Goal: Task Accomplishment & Management: Manage account settings

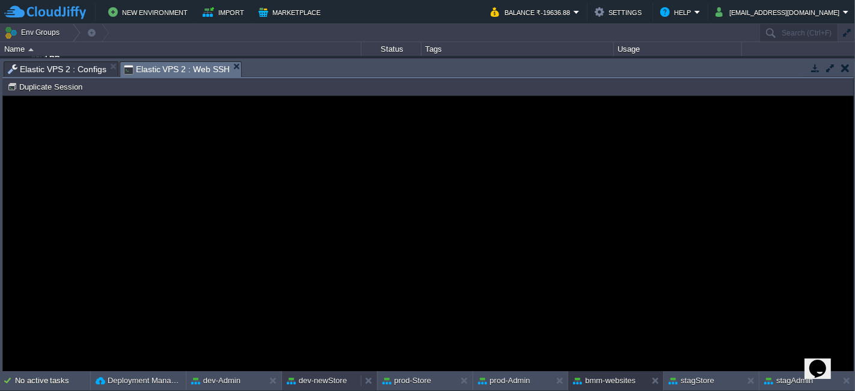
click at [333, 377] on button "dev-newStore" at bounding box center [317, 381] width 60 height 12
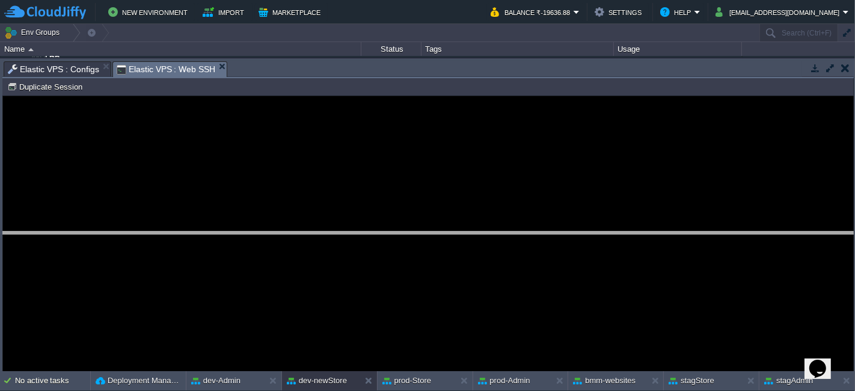
drag, startPoint x: 408, startPoint y: 69, endPoint x: 392, endPoint y: 238, distance: 170.2
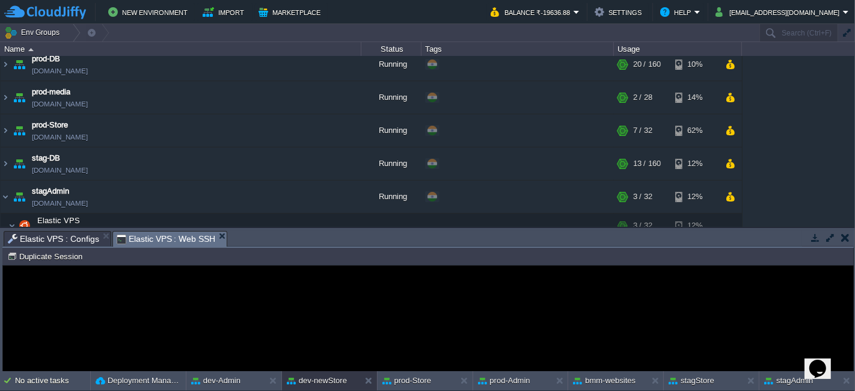
click at [842, 230] on td at bounding box center [844, 237] width 15 height 14
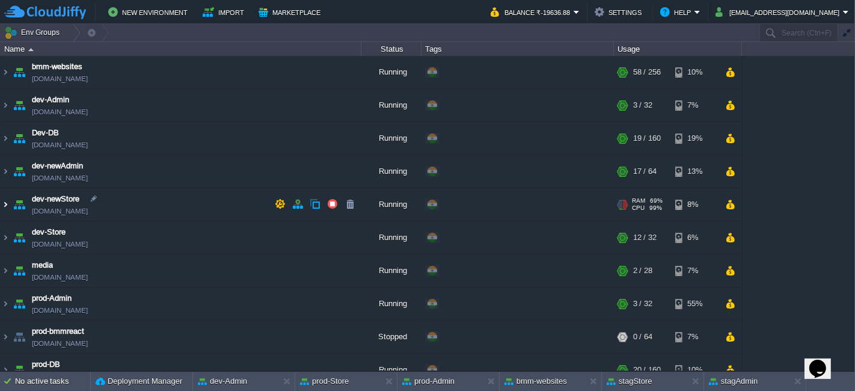
click at [7, 203] on img at bounding box center [6, 204] width 10 height 32
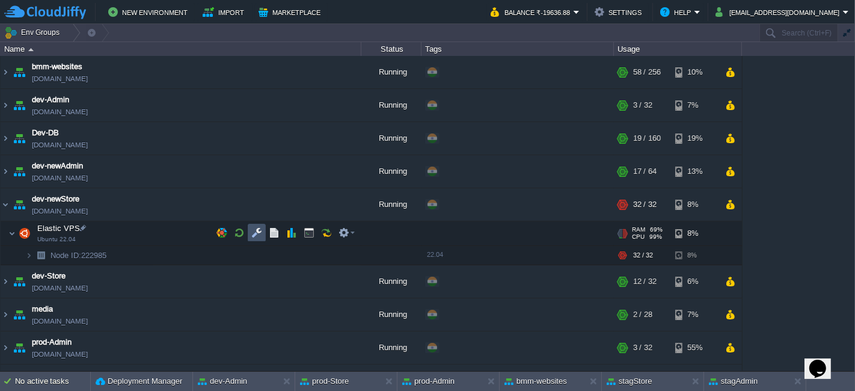
click at [259, 233] on button "button" at bounding box center [256, 232] width 11 height 11
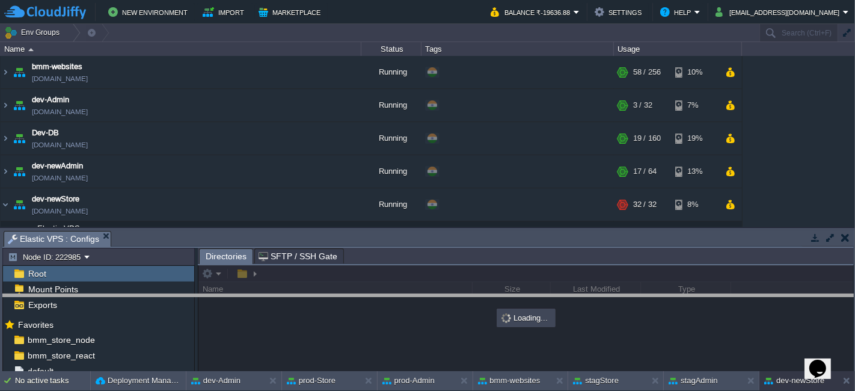
drag, startPoint x: 304, startPoint y: 238, endPoint x: 294, endPoint y: 302, distance: 64.4
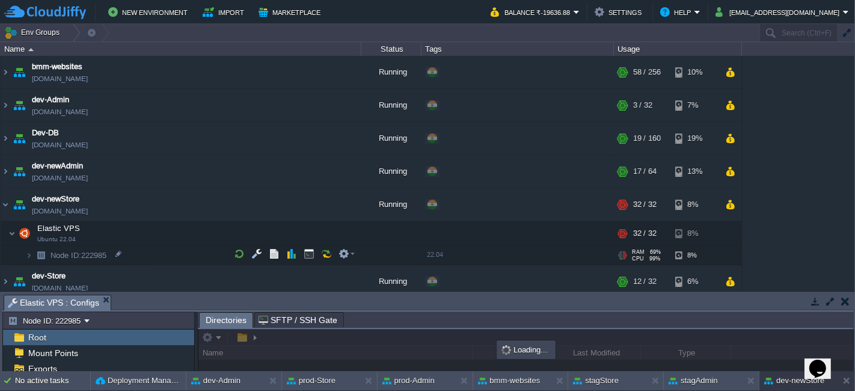
scroll to position [41, 0]
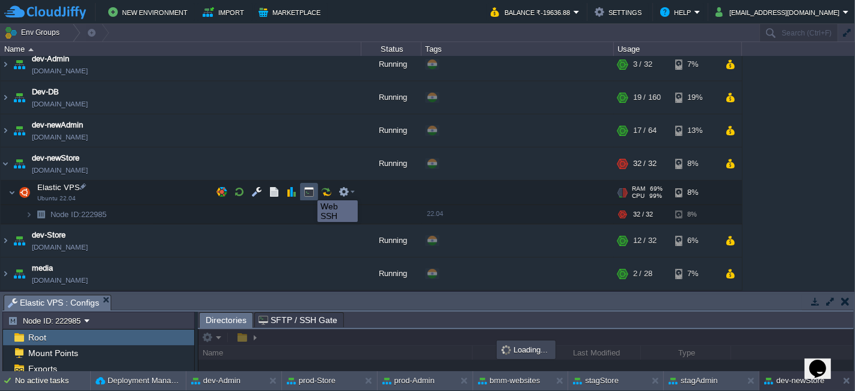
click at [308, 189] on button "button" at bounding box center [309, 191] width 11 height 11
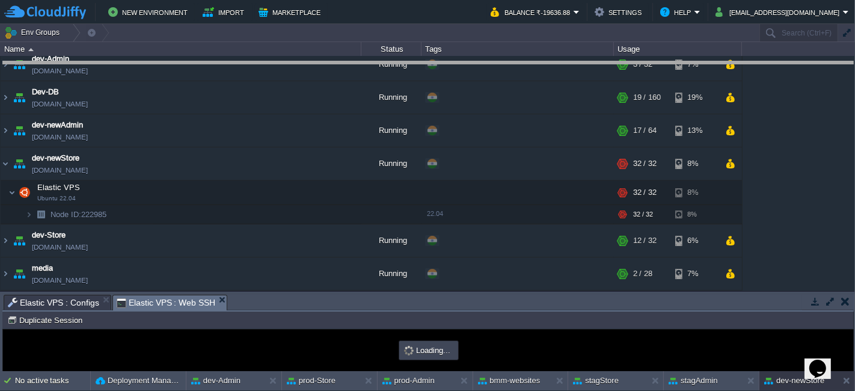
drag, startPoint x: 300, startPoint y: 304, endPoint x: 334, endPoint y: 72, distance: 235.1
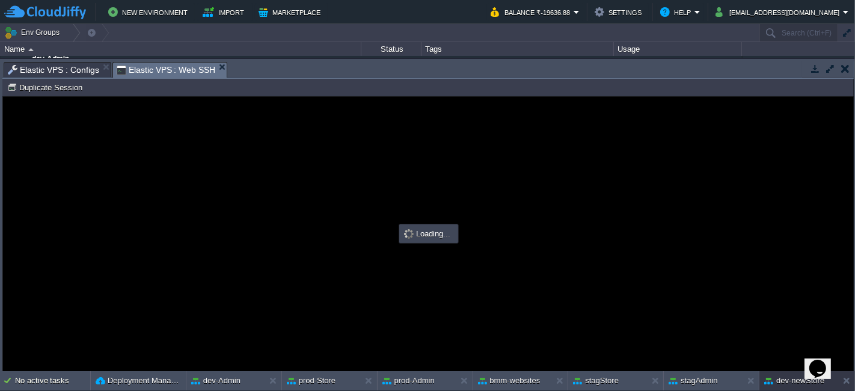
scroll to position [0, 0]
type input "#000000"
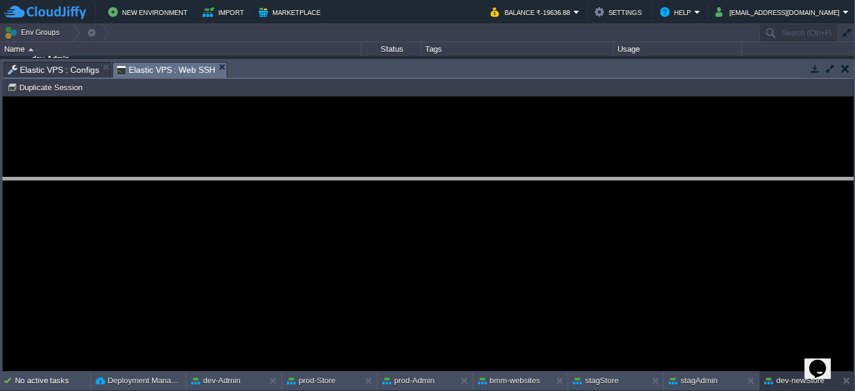
drag, startPoint x: 311, startPoint y: 71, endPoint x: 311, endPoint y: 187, distance: 116.0
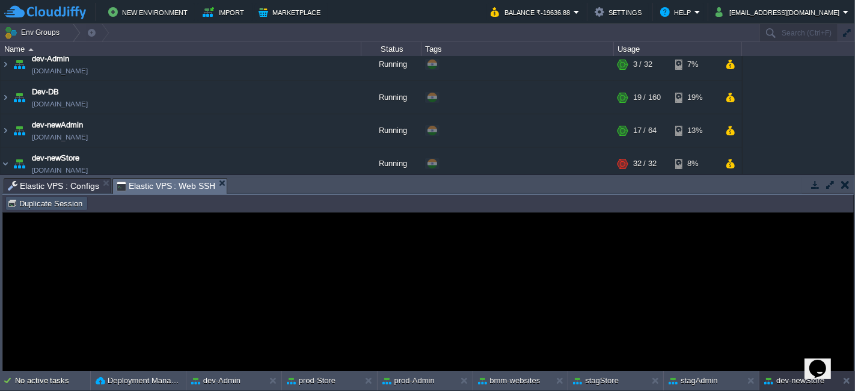
click at [53, 198] on button "Duplicate Session" at bounding box center [46, 203] width 79 height 11
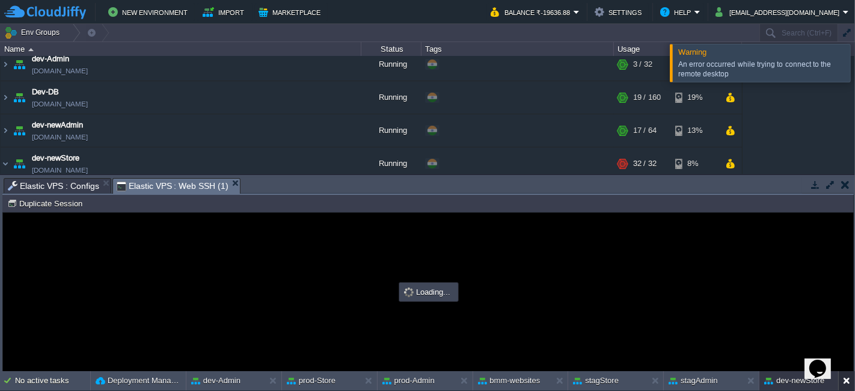
click at [845, 381] on button at bounding box center [849, 381] width 12 height 12
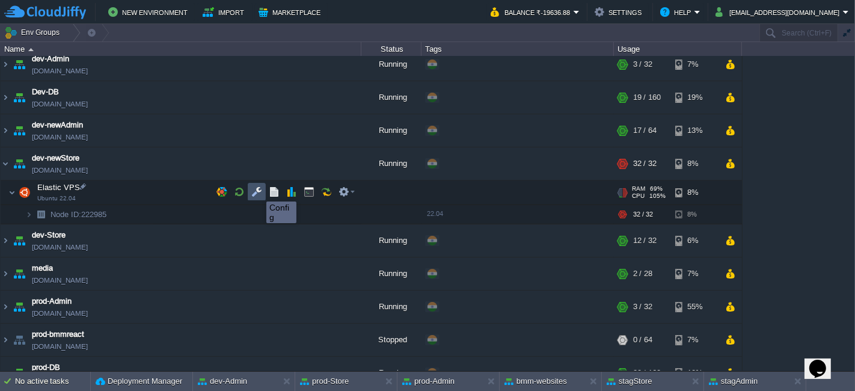
click at [257, 191] on button "button" at bounding box center [256, 191] width 11 height 11
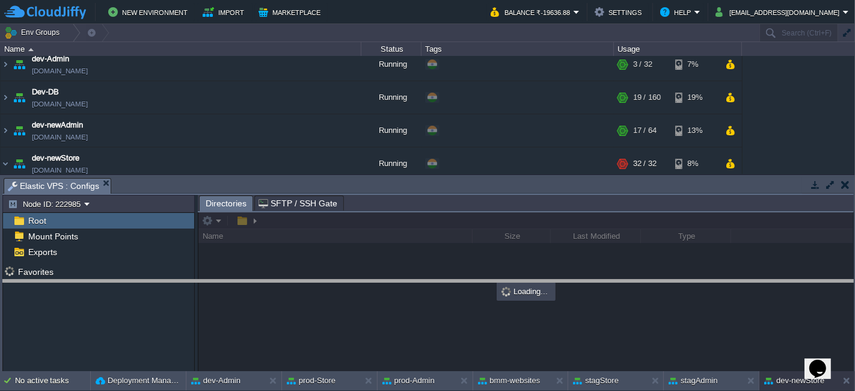
drag, startPoint x: 281, startPoint y: 189, endPoint x: 281, endPoint y: 305, distance: 115.4
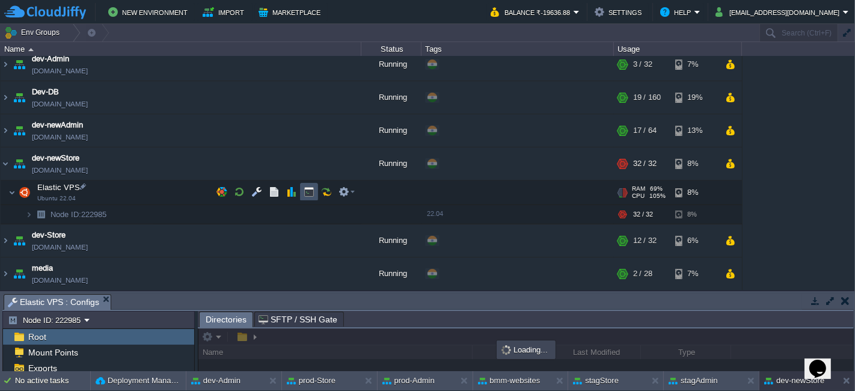
click at [306, 193] on button "button" at bounding box center [309, 191] width 11 height 11
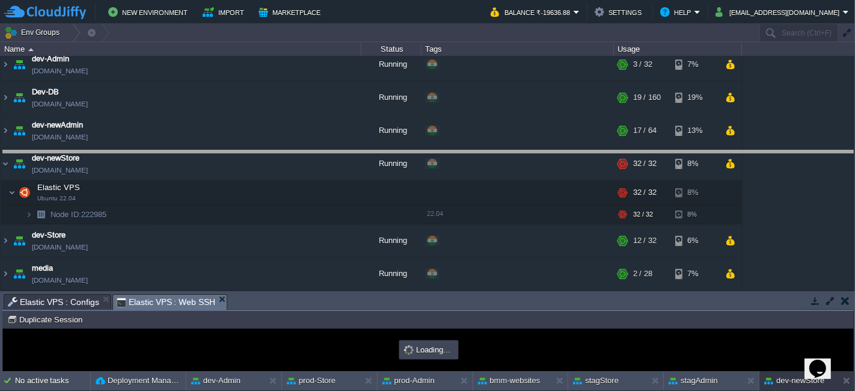
drag, startPoint x: 313, startPoint y: 302, endPoint x: 329, endPoint y: 159, distance: 144.0
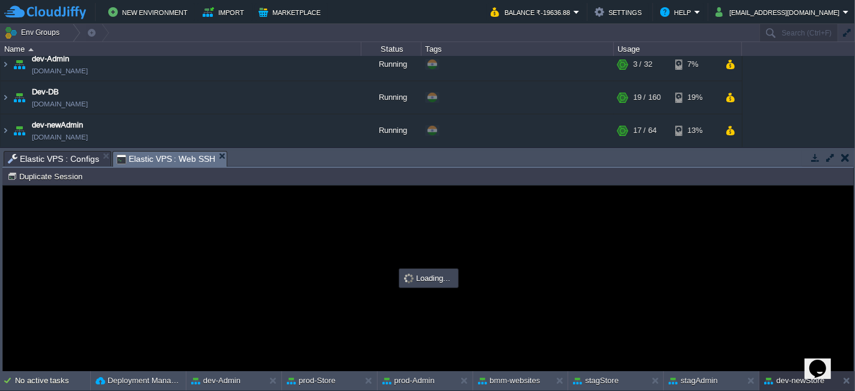
type input "#000000"
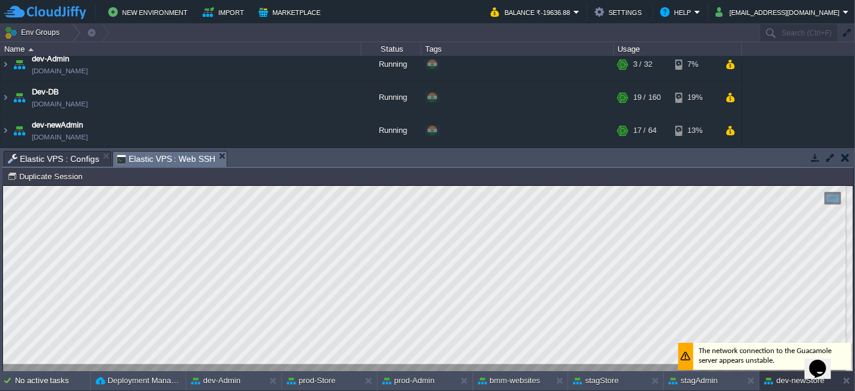
click at [843, 157] on button "button" at bounding box center [845, 157] width 8 height 11
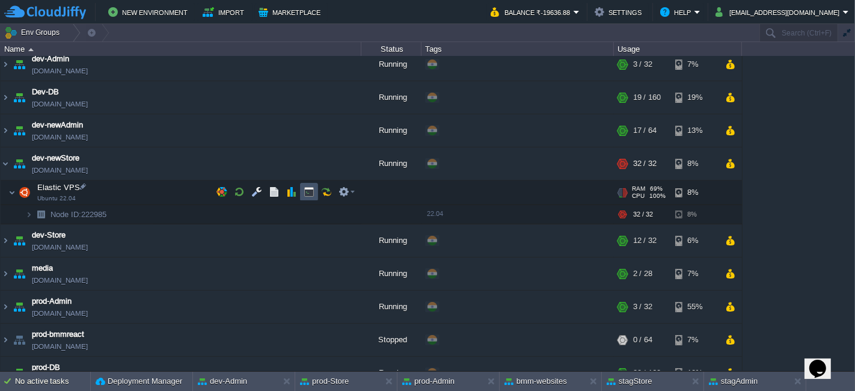
click at [308, 192] on button "button" at bounding box center [309, 191] width 11 height 11
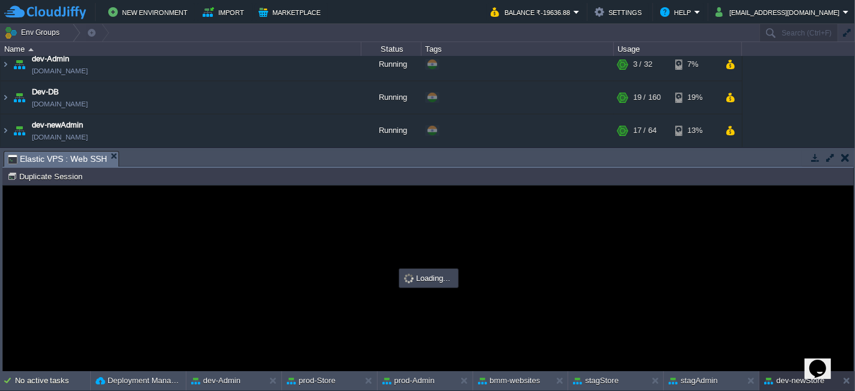
type input "#000000"
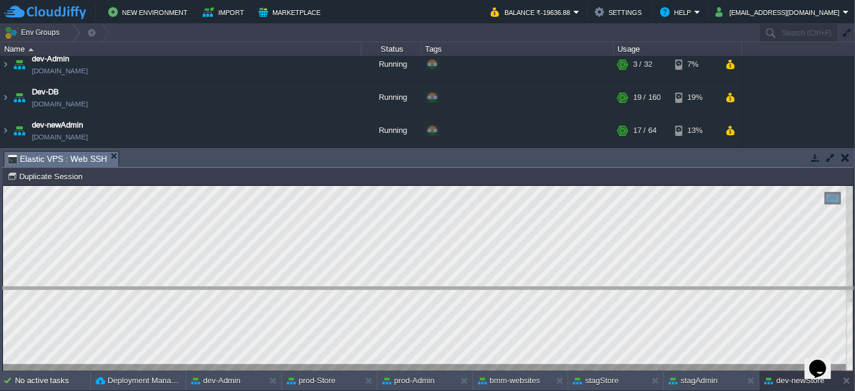
drag, startPoint x: 228, startPoint y: 153, endPoint x: 206, endPoint y: 289, distance: 138.3
click at [206, 289] on body "New Environment Import Marketplace Bonus ₹0.00 Upgrade Account Balance ₹-19636.…" at bounding box center [427, 195] width 855 height 391
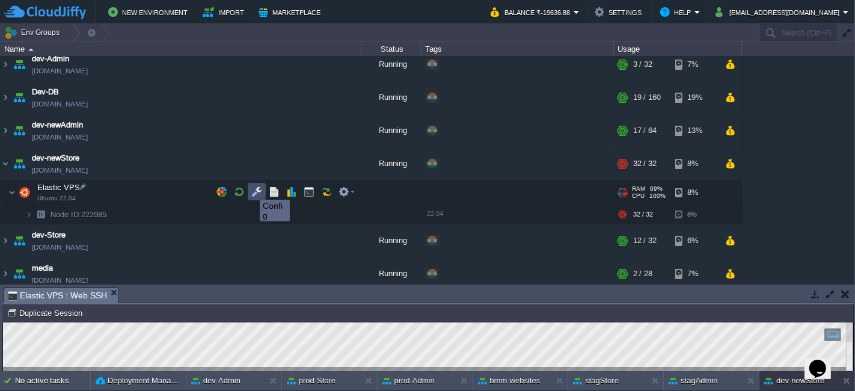
click at [251, 189] on button "button" at bounding box center [256, 191] width 11 height 11
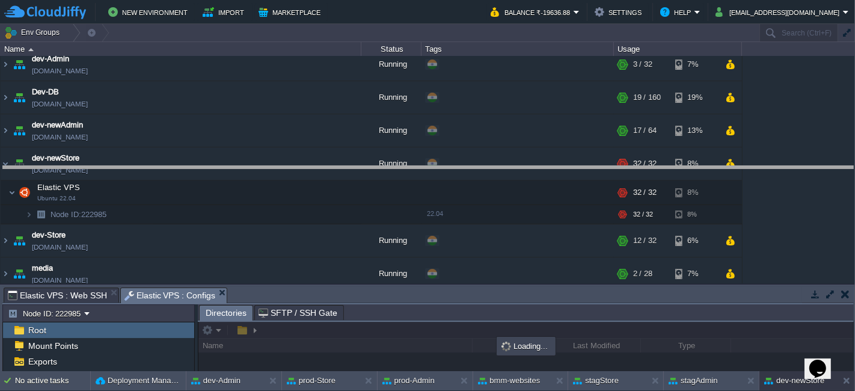
drag, startPoint x: 269, startPoint y: 287, endPoint x: 284, endPoint y: 167, distance: 121.8
click at [284, 167] on body "New Environment Import Marketplace Bonus ₹0.00 Upgrade Account Balance ₹-19636.…" at bounding box center [427, 195] width 855 height 391
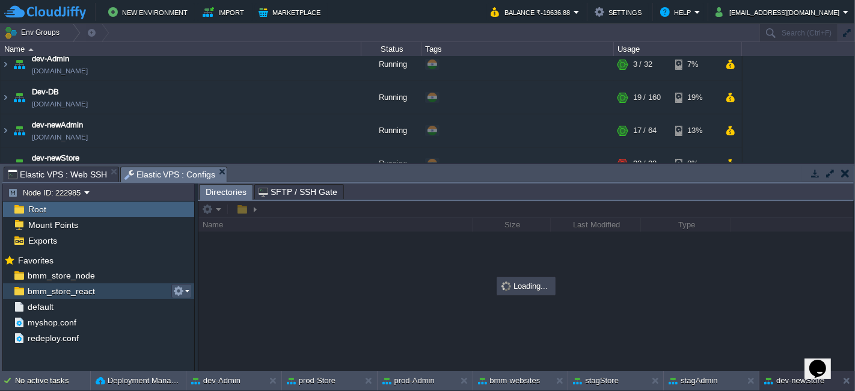
click at [182, 290] on button "button" at bounding box center [178, 291] width 11 height 11
click at [192, 299] on div "Copy Path" at bounding box center [228, 305] width 110 height 13
type textarea "/var/www/html/bmm/react/_work/bmm_store_react/bmm_store_react"
click at [168, 167] on span "Elastic VPS : Configs" at bounding box center [169, 174] width 91 height 15
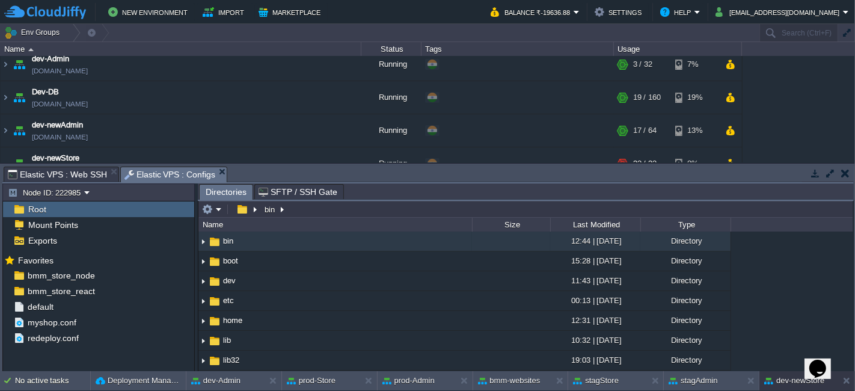
click at [154, 174] on span "Elastic VPS : Configs" at bounding box center [169, 174] width 91 height 15
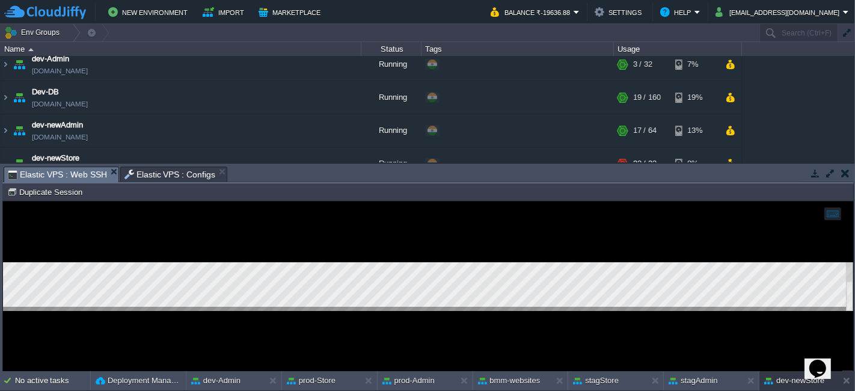
click at [79, 172] on span "Elastic VPS : Web SSH" at bounding box center [57, 174] width 99 height 15
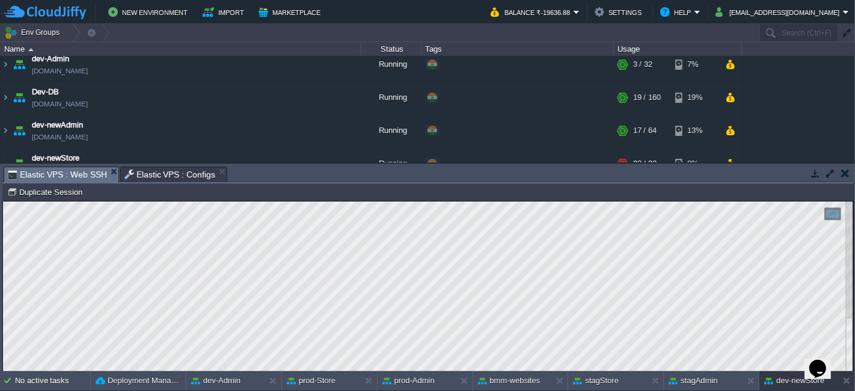
click at [81, 172] on span "Elastic VPS : Web SSH" at bounding box center [57, 174] width 99 height 15
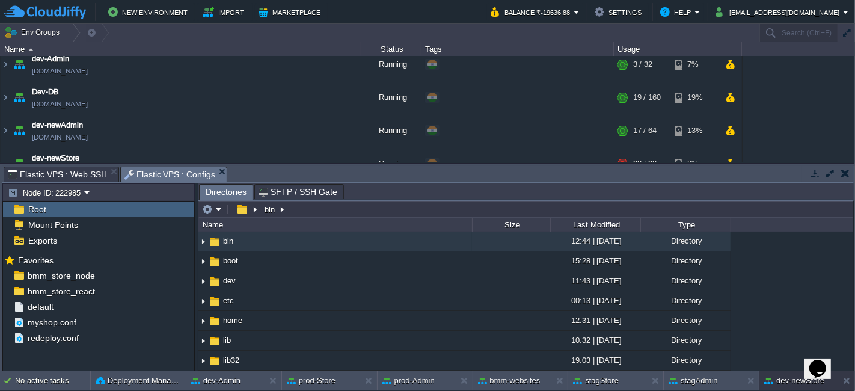
click at [166, 170] on span "Elastic VPS : Configs" at bounding box center [169, 174] width 91 height 15
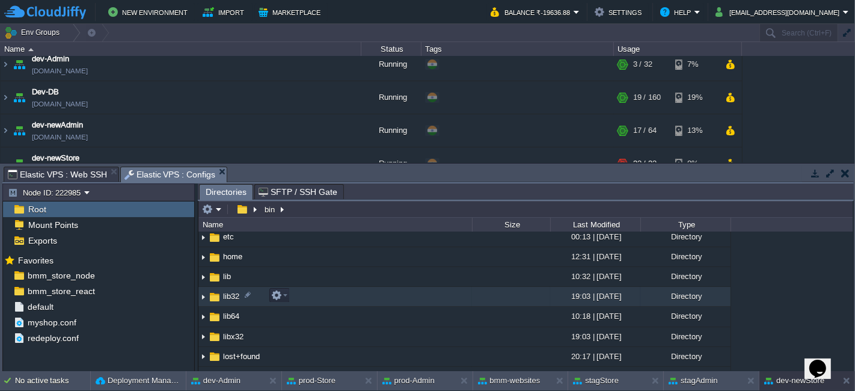
scroll to position [19, 0]
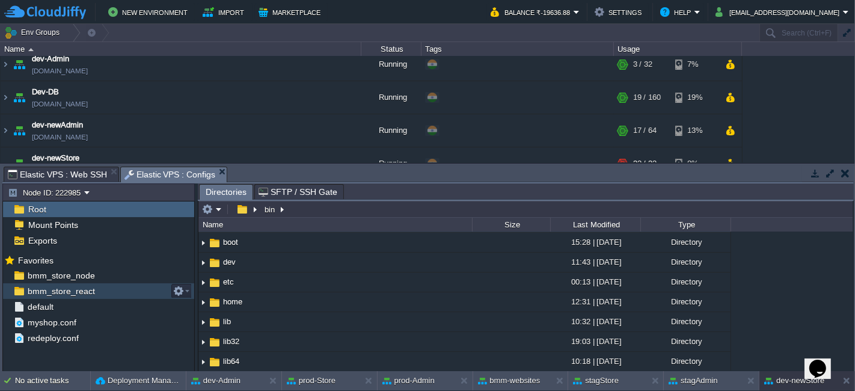
click at [115, 290] on div "bmm_store_react" at bounding box center [98, 291] width 191 height 16
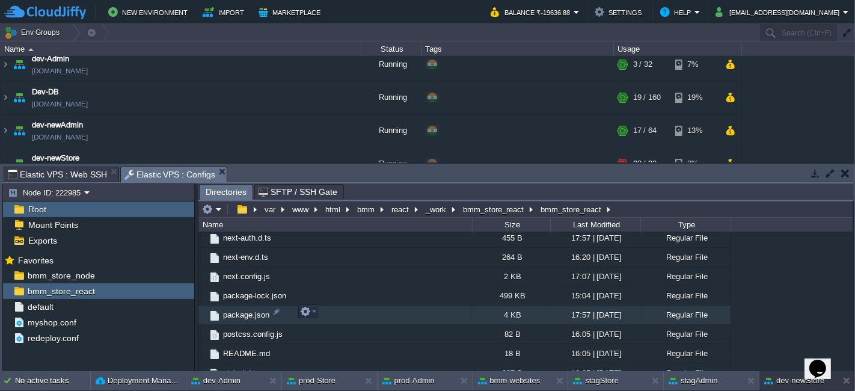
scroll to position [239, 0]
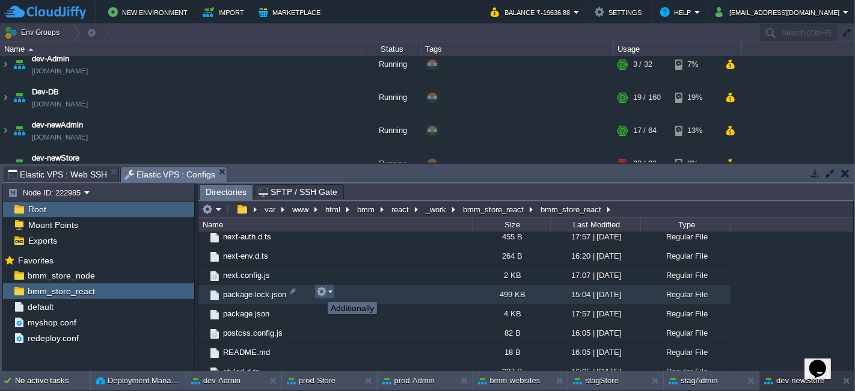
click at [319, 291] on button "button" at bounding box center [321, 291] width 11 height 11
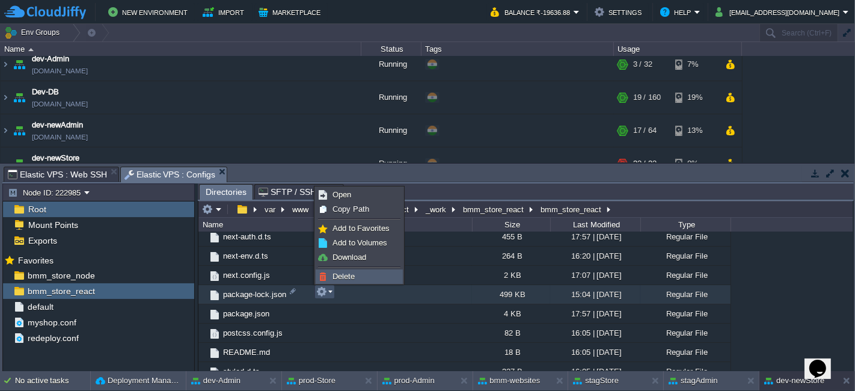
click at [329, 274] on link "Delete" at bounding box center [359, 276] width 86 height 13
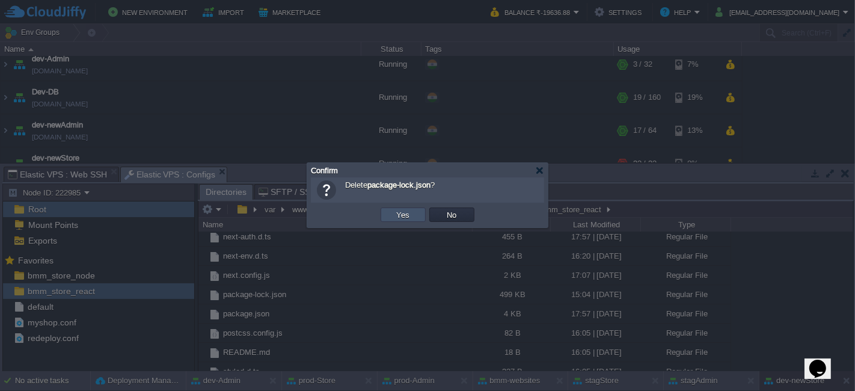
click at [406, 217] on button "Yes" at bounding box center [403, 214] width 20 height 11
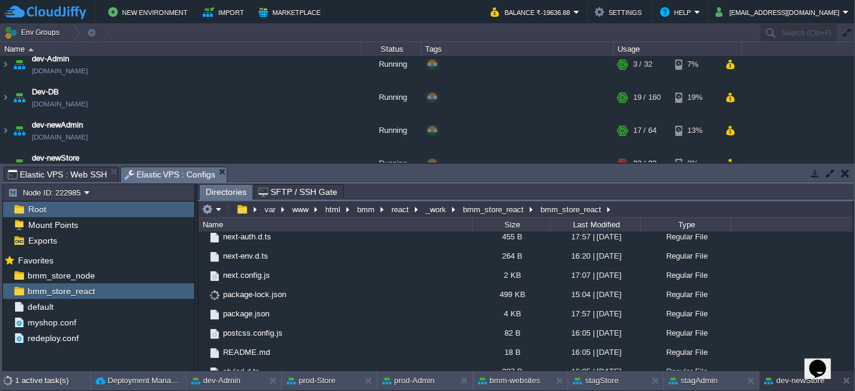
click at [183, 173] on span "Elastic VPS : Configs" at bounding box center [169, 174] width 91 height 15
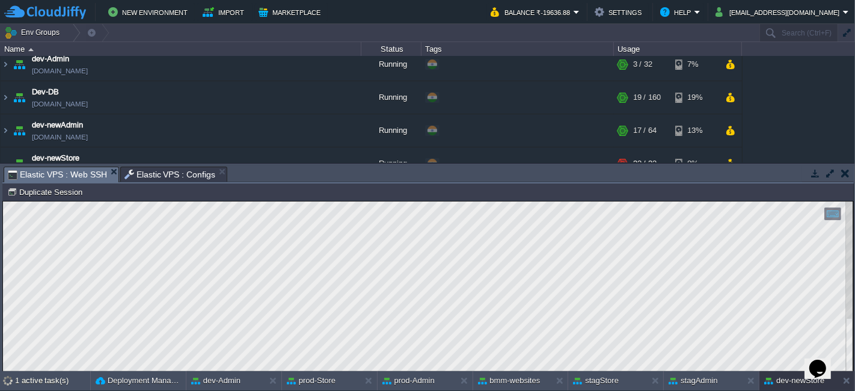
click at [78, 174] on span "Elastic VPS : Web SSH" at bounding box center [57, 174] width 99 height 15
click at [61, 175] on span "Elastic VPS : Web SSH" at bounding box center [57, 174] width 99 height 15
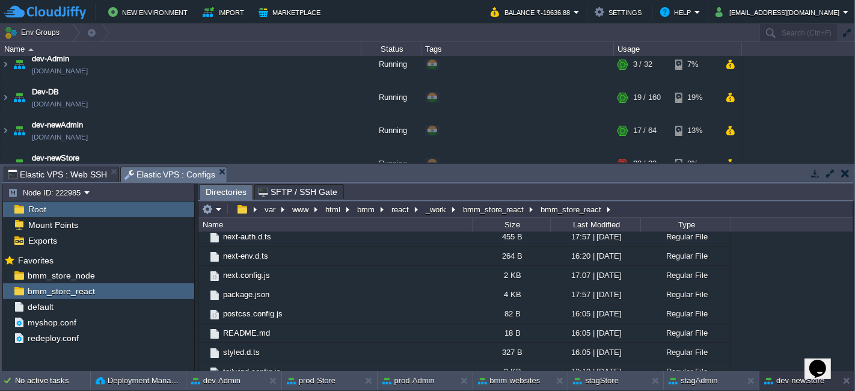
click at [148, 176] on span "Elastic VPS : Configs" at bounding box center [169, 174] width 91 height 15
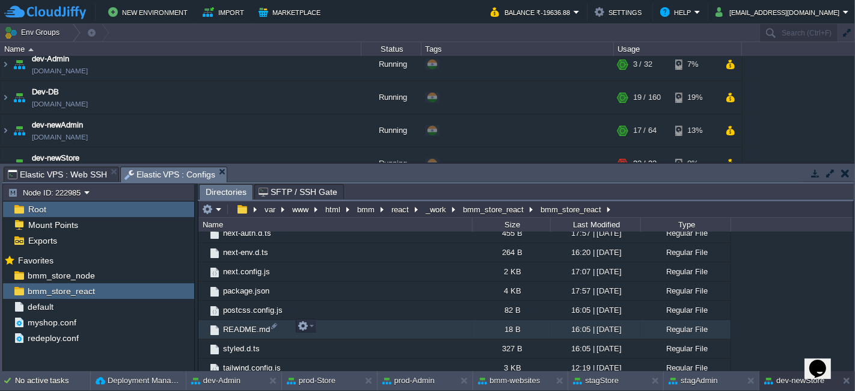
scroll to position [233, 0]
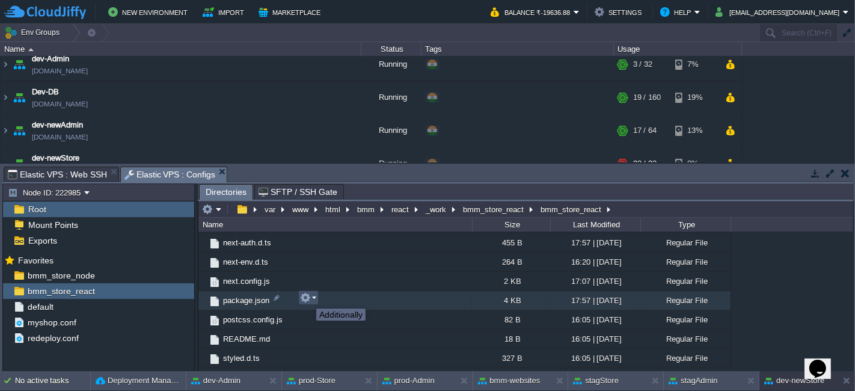
click at [307, 298] on button "button" at bounding box center [305, 297] width 11 height 11
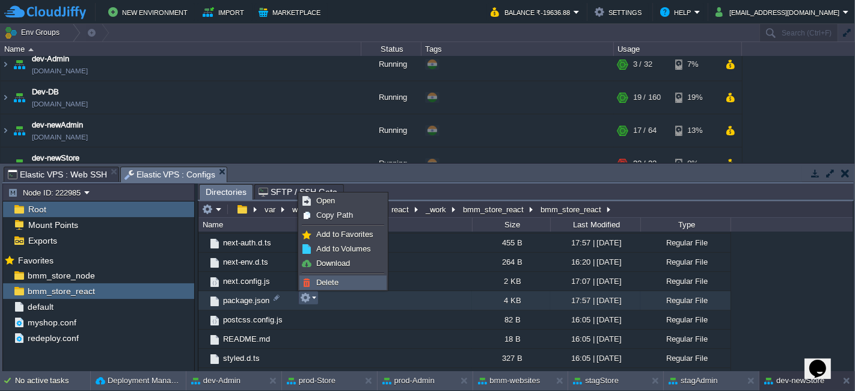
click at [335, 279] on span "Delete" at bounding box center [327, 282] width 22 height 9
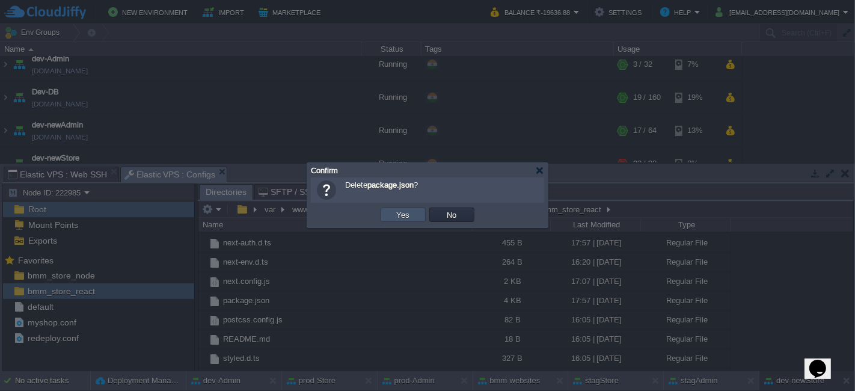
click at [405, 220] on button "Yes" at bounding box center [403, 214] width 20 height 11
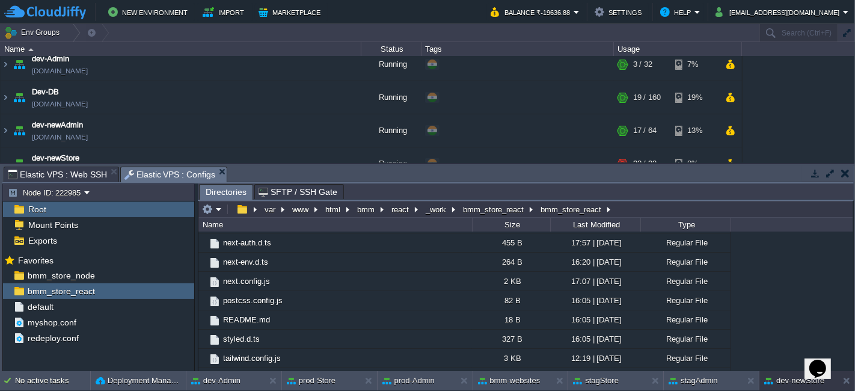
click at [183, 170] on span "Elastic VPS : Configs" at bounding box center [169, 174] width 91 height 15
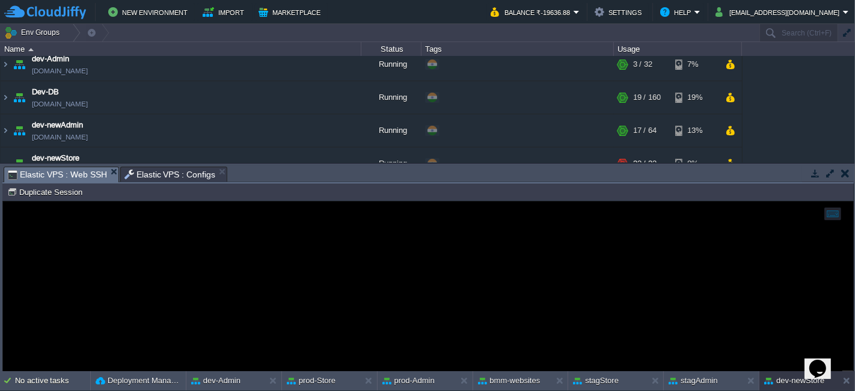
click at [75, 168] on span "Elastic VPS : Web SSH" at bounding box center [57, 174] width 99 height 15
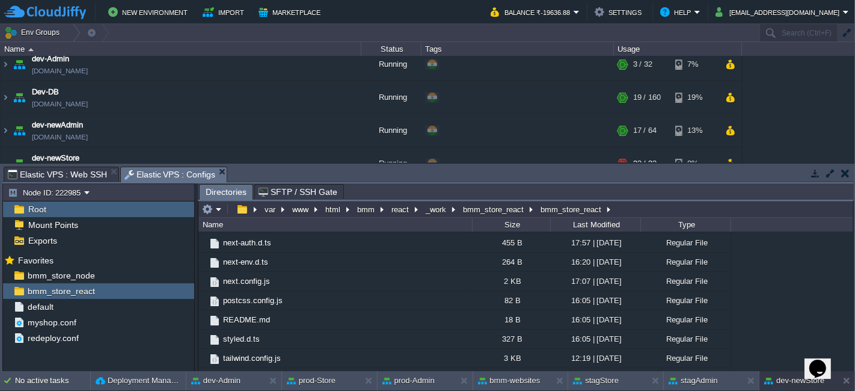
click at [184, 173] on span "Elastic VPS : Configs" at bounding box center [169, 174] width 91 height 15
click at [221, 212] on em at bounding box center [212, 209] width 20 height 11
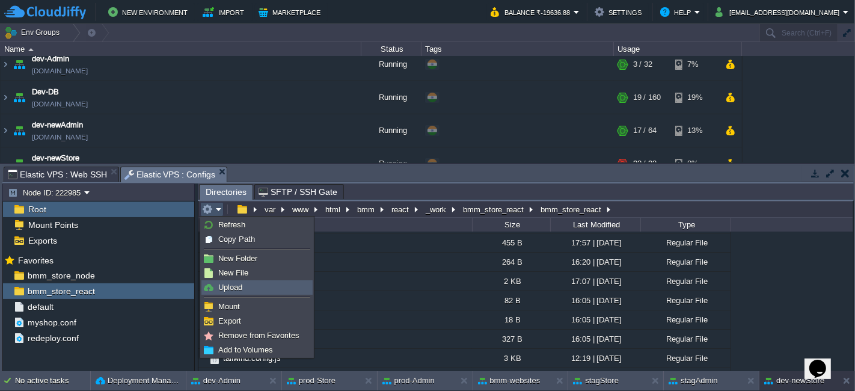
click at [231, 289] on span "Upload" at bounding box center [230, 287] width 24 height 9
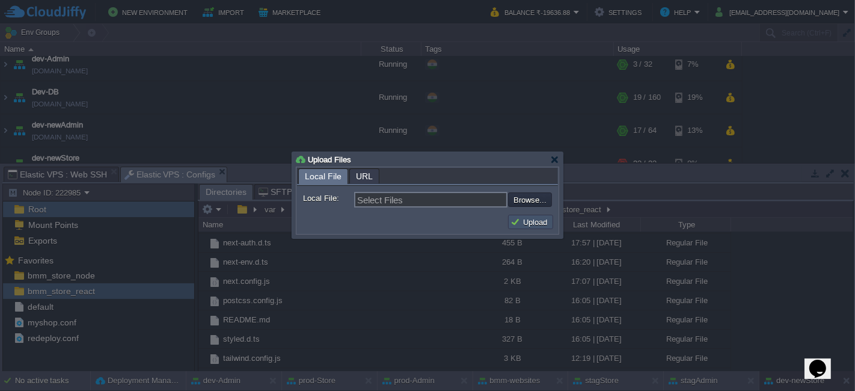
click at [525, 225] on button "Upload" at bounding box center [530, 221] width 40 height 11
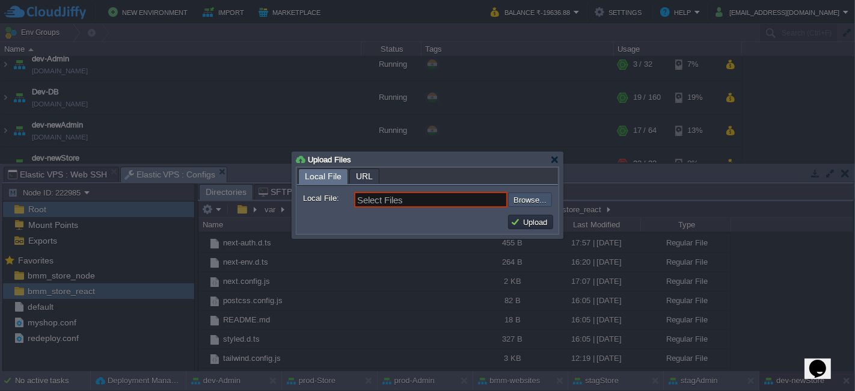
click at [532, 204] on input "file" at bounding box center [476, 199] width 152 height 14
type input "C:\fakepath\package.json"
type input "package.json"
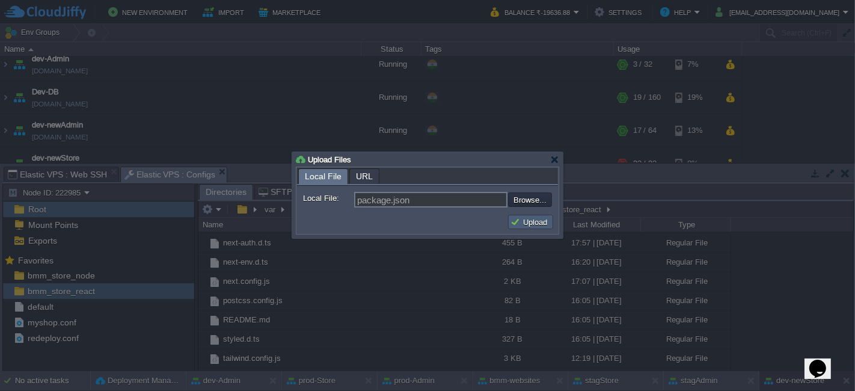
click at [530, 219] on button "Upload" at bounding box center [530, 221] width 40 height 11
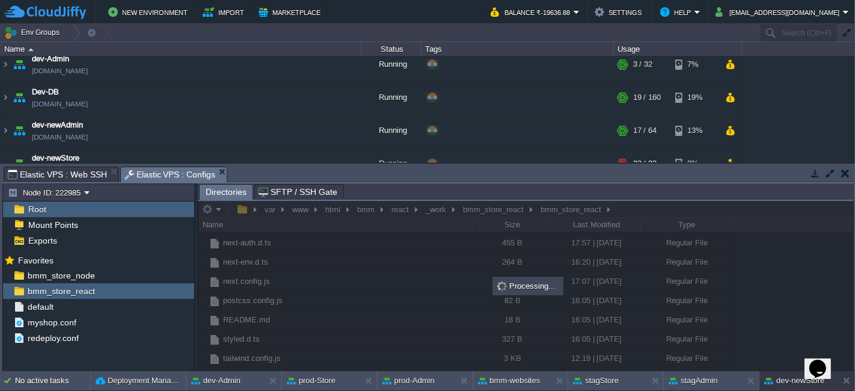
scroll to position [0, 0]
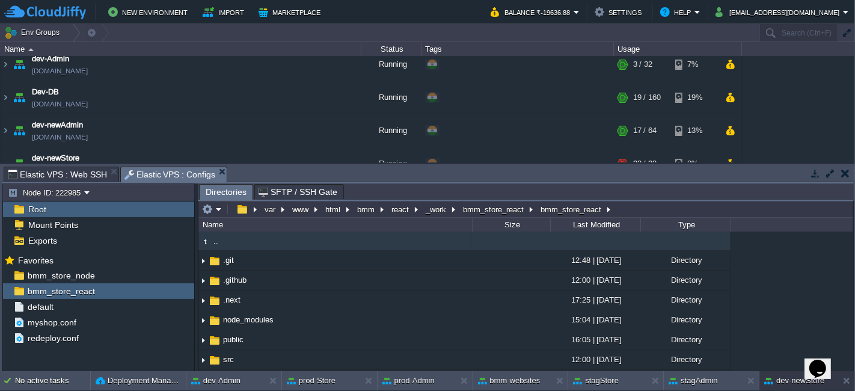
click at [70, 173] on span "Elastic VPS : Web SSH" at bounding box center [57, 174] width 99 height 14
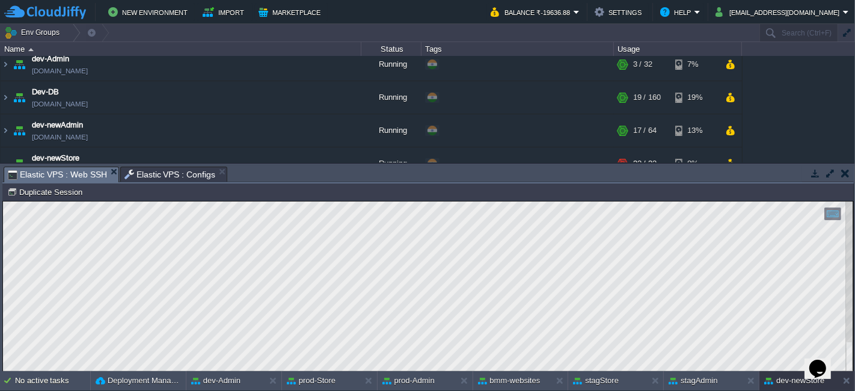
click at [76, 171] on span "Elastic VPS : Web SSH" at bounding box center [57, 174] width 99 height 15
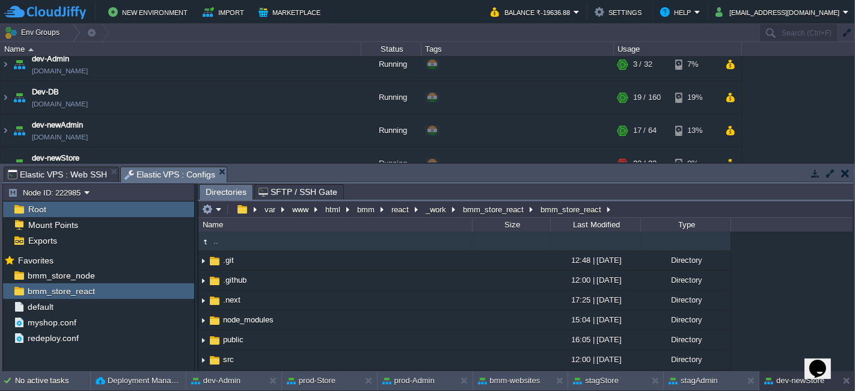
click at [148, 173] on span "Elastic VPS : Configs" at bounding box center [169, 174] width 91 height 15
click at [161, 171] on span "Elastic VPS : Configs" at bounding box center [169, 174] width 91 height 15
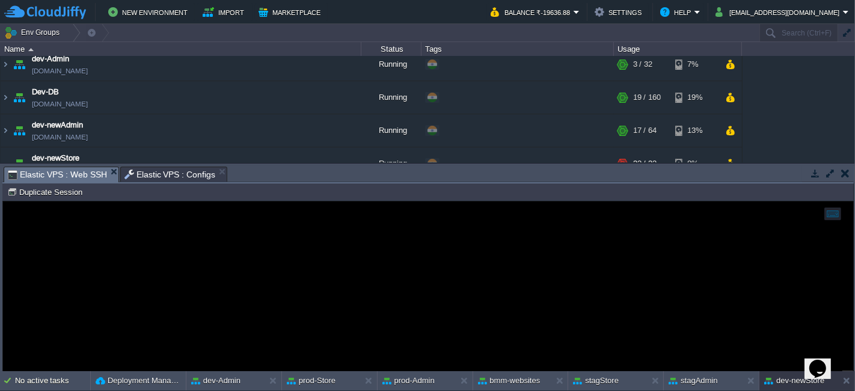
click at [97, 177] on span "Elastic VPS : Web SSH" at bounding box center [57, 174] width 99 height 15
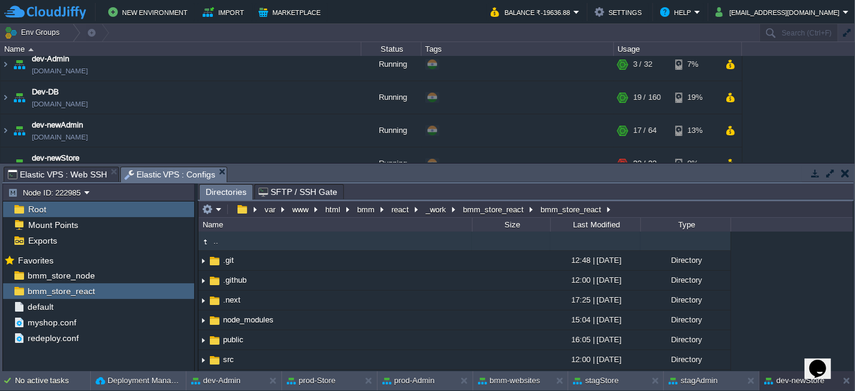
click at [176, 171] on span "Elastic VPS : Configs" at bounding box center [169, 174] width 91 height 15
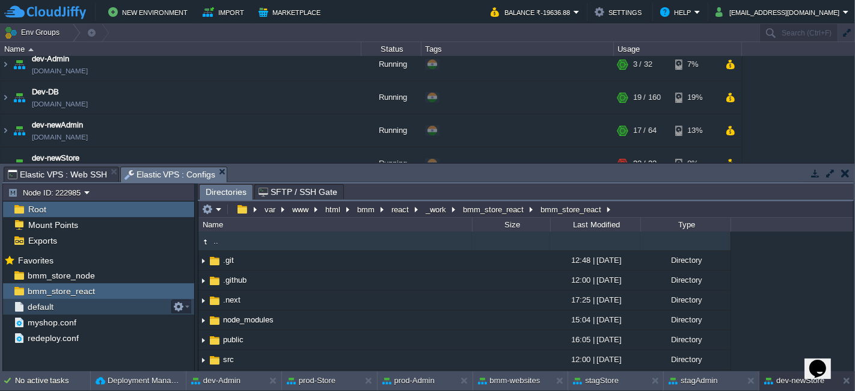
click at [71, 307] on div "default" at bounding box center [98, 307] width 191 height 16
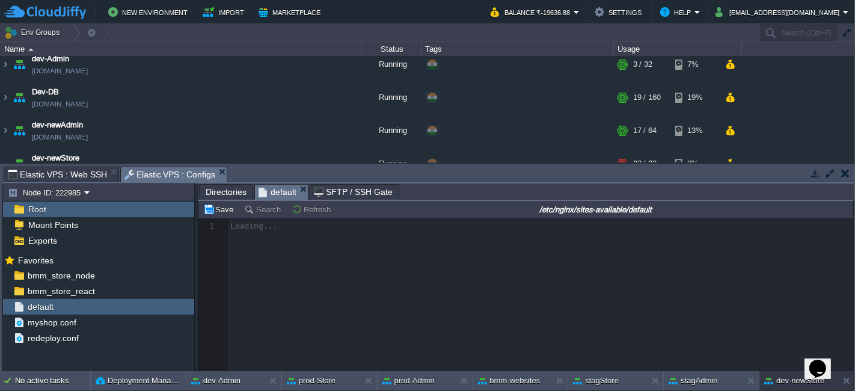
scroll to position [4, 0]
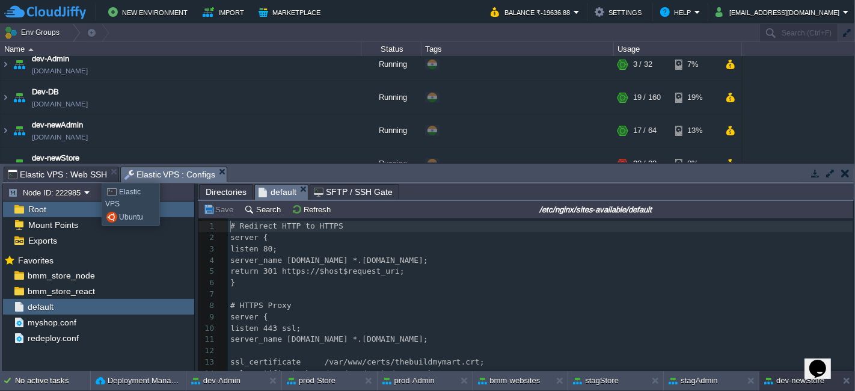
click at [93, 172] on span "Elastic VPS : Web SSH" at bounding box center [57, 174] width 99 height 14
